Goal: Check status

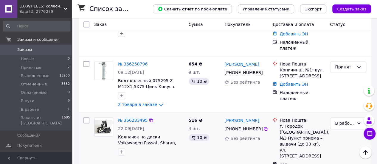
scroll to position [328, 0]
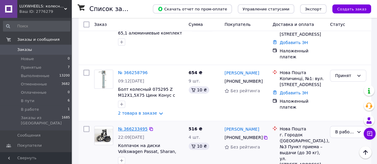
click at [129, 127] on link "№ 366233495" at bounding box center [133, 129] width 30 height 5
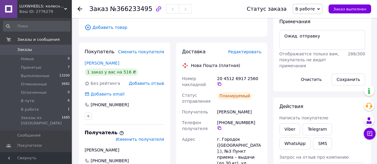
scroll to position [119, 0]
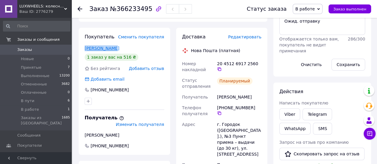
drag, startPoint x: 113, startPoint y: 42, endPoint x: 85, endPoint y: 44, distance: 28.4
click at [85, 45] on div "[PERSON_NAME]" at bounding box center [125, 48] width 80 height 6
copy link "[PERSON_NAME]"
drag, startPoint x: 129, startPoint y: 83, endPoint x: 97, endPoint y: 83, distance: 31.9
click at [97, 87] on div "[PHONE_NUMBER]" at bounding box center [125, 90] width 80 height 6
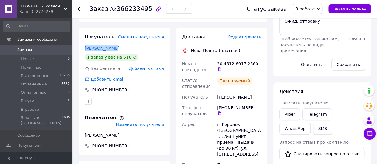
copy div "0 99 385 09 32"
click at [163, 87] on div "[PHONE_NUMBER]" at bounding box center [125, 90] width 80 height 6
click at [80, 9] on use at bounding box center [80, 9] width 5 height 5
